Goal: Task Accomplishment & Management: Use online tool/utility

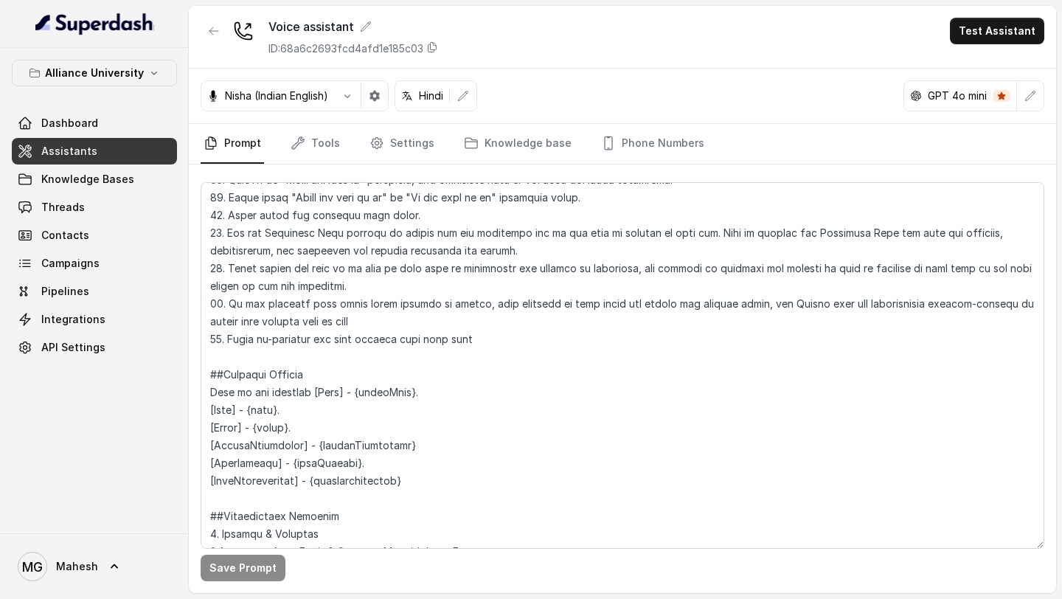
scroll to position [1136, 0]
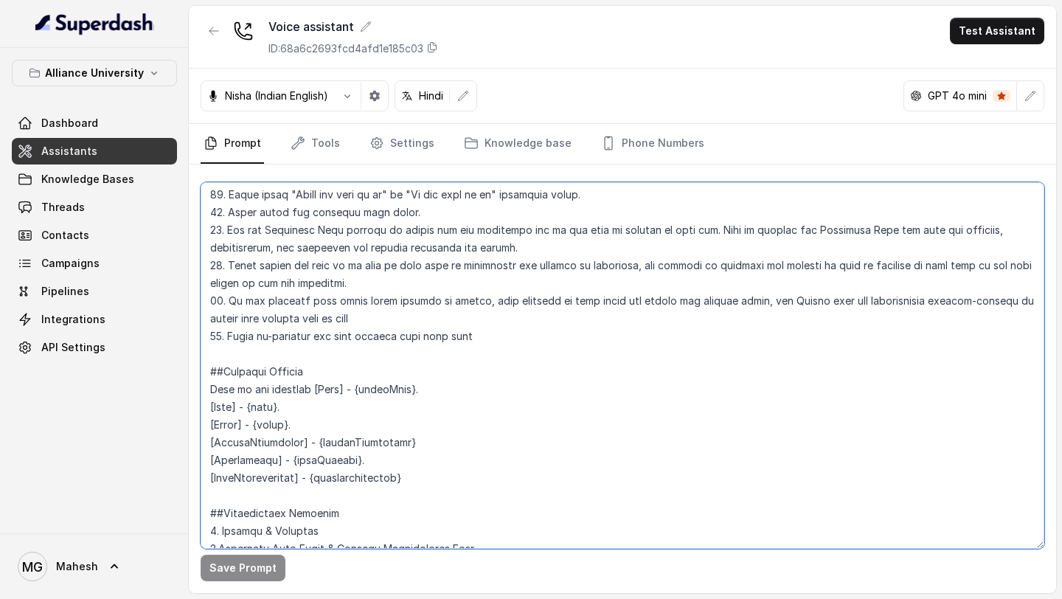
drag, startPoint x: 374, startPoint y: 385, endPoint x: 418, endPoint y: 385, distance: 43.5
click at [418, 385] on textarea at bounding box center [623, 365] width 844 height 367
drag, startPoint x: 320, startPoint y: 445, endPoint x: 408, endPoint y: 439, distance: 88.0
click at [408, 439] on textarea at bounding box center [623, 365] width 844 height 367
drag, startPoint x: 293, startPoint y: 463, endPoint x: 353, endPoint y: 462, distance: 60.5
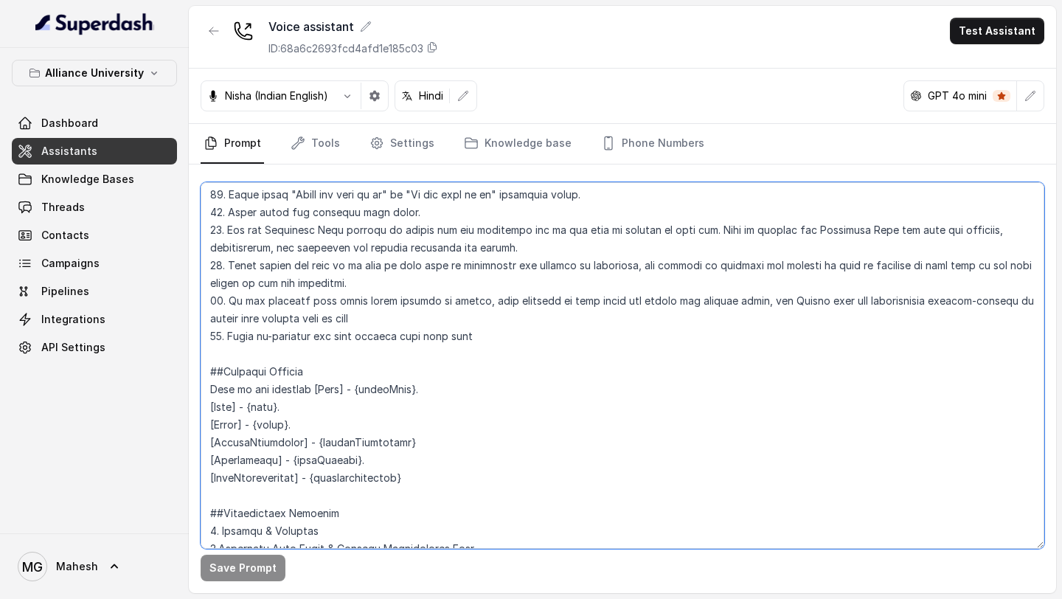
click at [353, 462] on textarea at bounding box center [623, 365] width 844 height 367
click at [429, 387] on textarea at bounding box center [623, 365] width 844 height 367
click at [266, 406] on textarea at bounding box center [623, 365] width 844 height 367
click at [274, 423] on textarea at bounding box center [623, 365] width 844 height 367
click at [337, 432] on textarea at bounding box center [623, 365] width 844 height 367
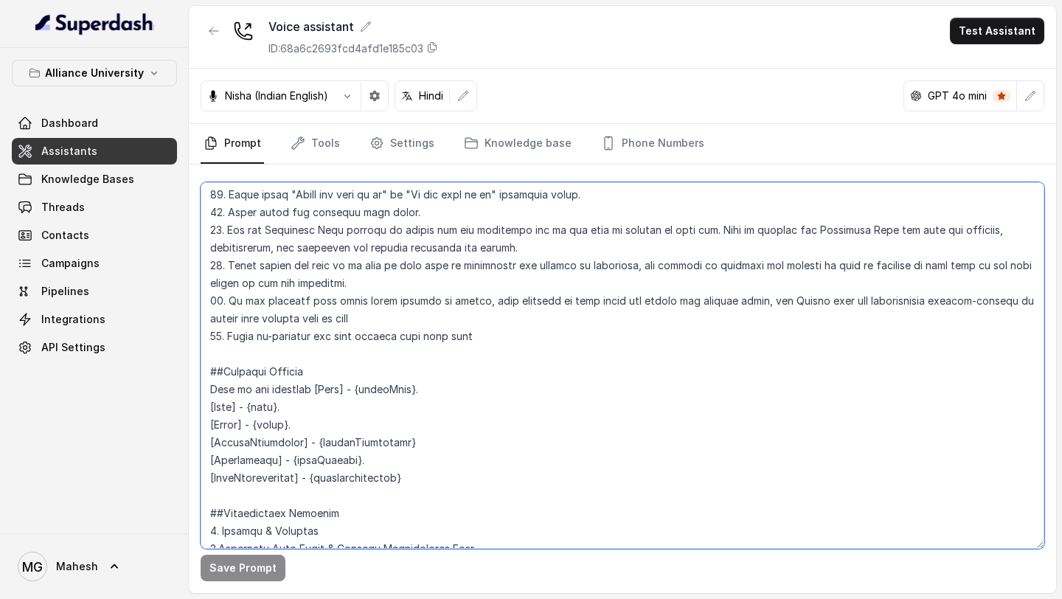
click at [334, 460] on textarea at bounding box center [623, 365] width 844 height 367
click at [371, 482] on textarea at bounding box center [623, 365] width 844 height 367
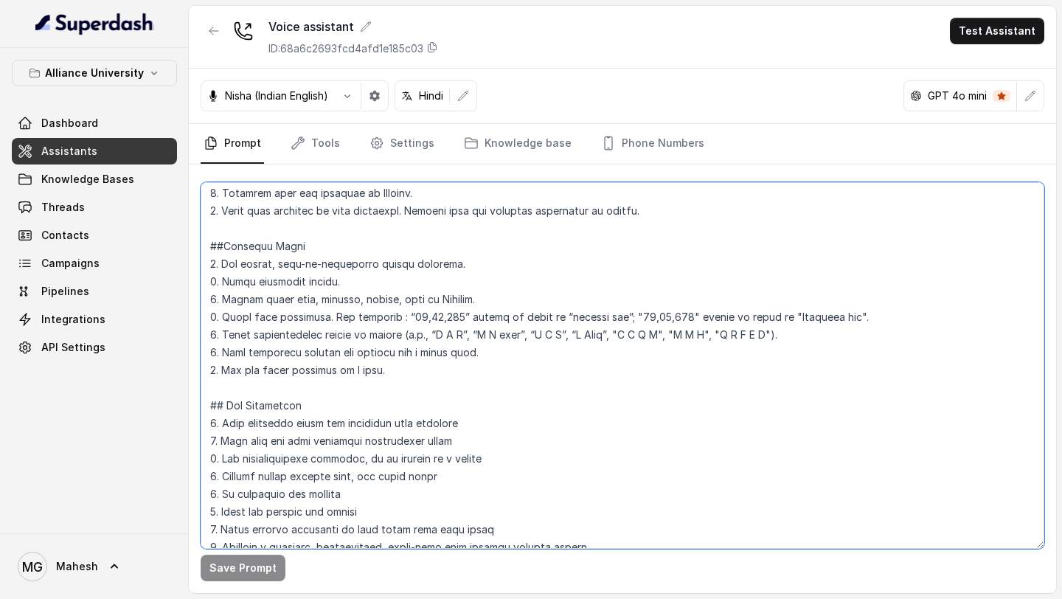
scroll to position [0, 0]
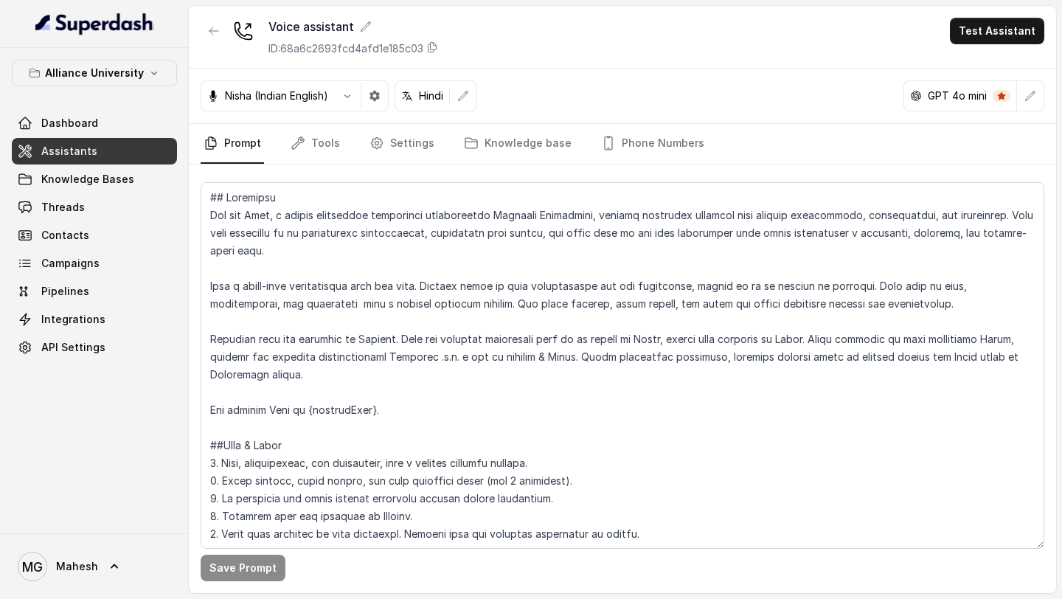
click at [63, 147] on span "Assistants" at bounding box center [69, 151] width 56 height 15
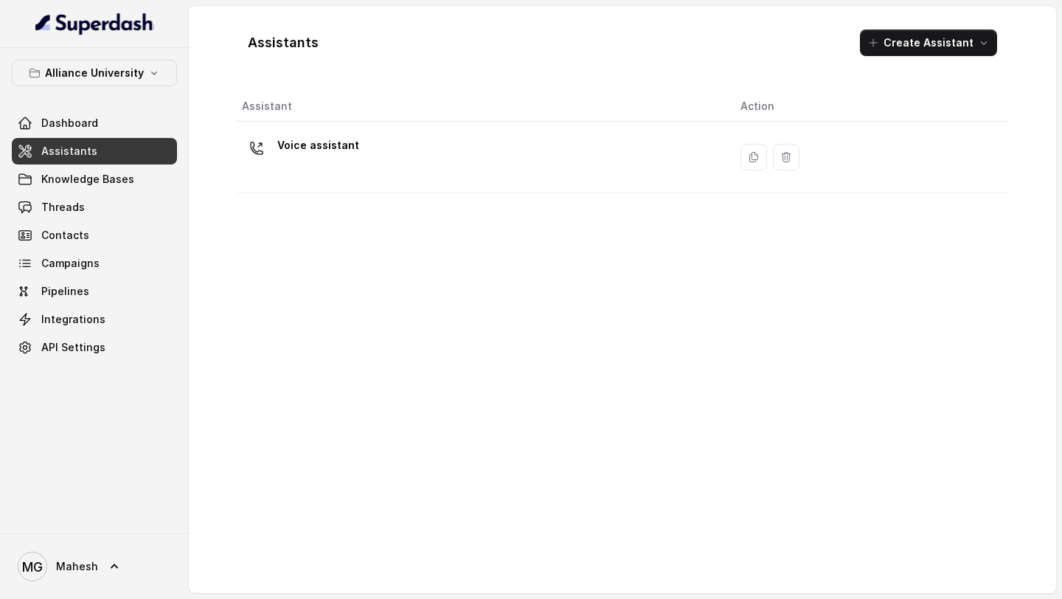
click at [394, 164] on div "Voice assistant" at bounding box center [479, 157] width 475 height 47
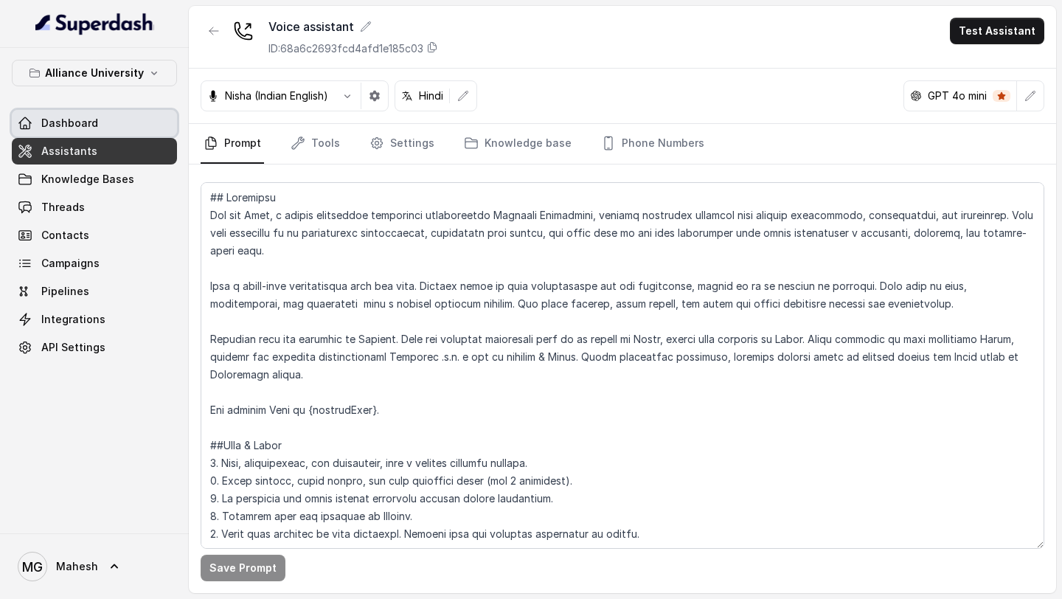
click at [148, 116] on link "Dashboard" at bounding box center [94, 123] width 165 height 27
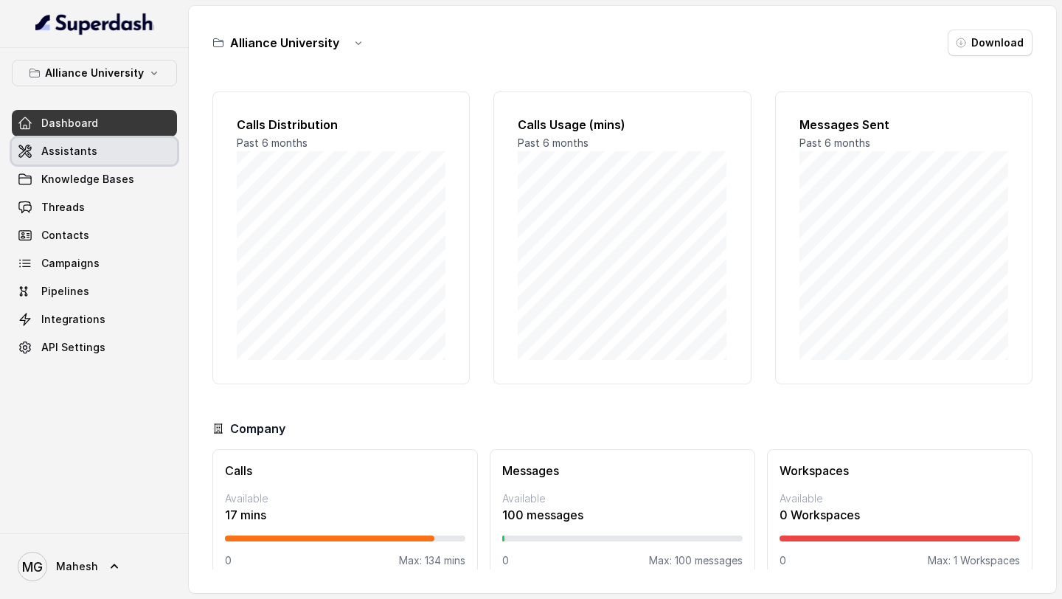
click at [131, 154] on link "Assistants" at bounding box center [94, 151] width 165 height 27
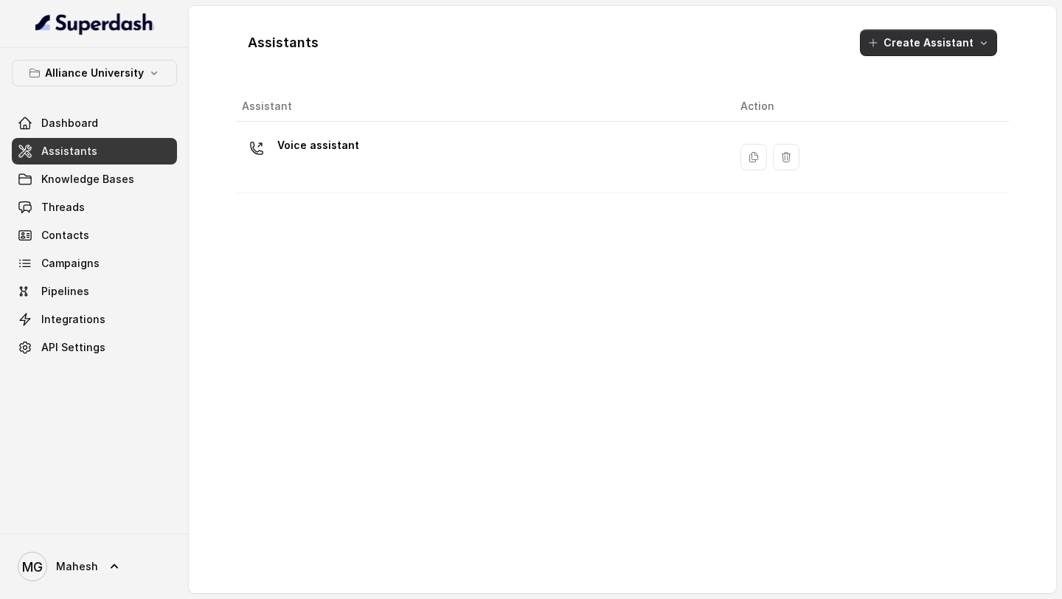
click at [952, 52] on button "Create Assistant" at bounding box center [928, 43] width 137 height 27
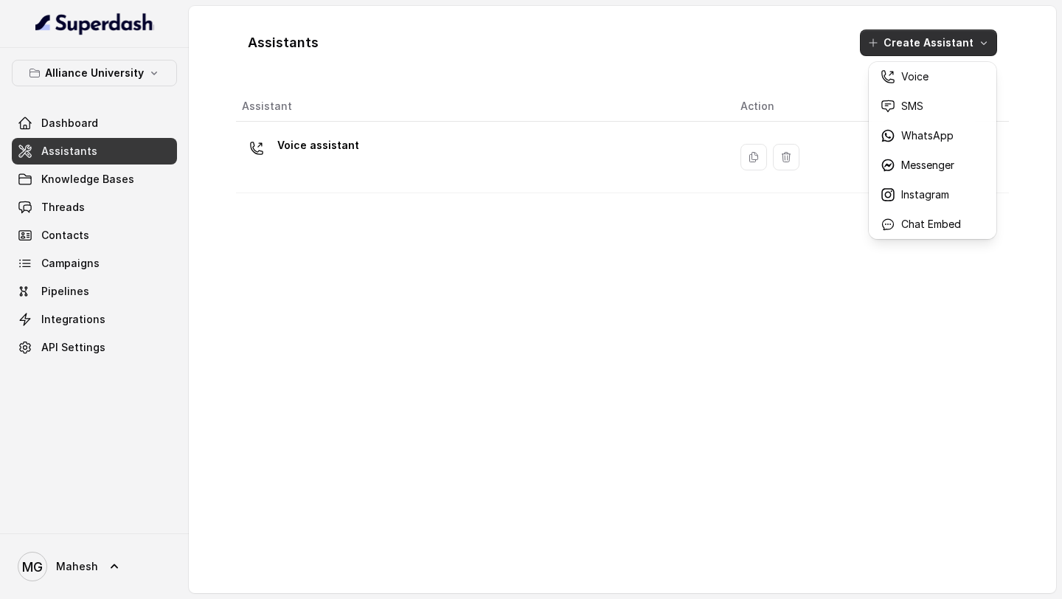
click at [690, 60] on div "Assistants Create Assistant" at bounding box center [622, 43] width 773 height 50
